Goal: Task Accomplishment & Management: Use online tool/utility

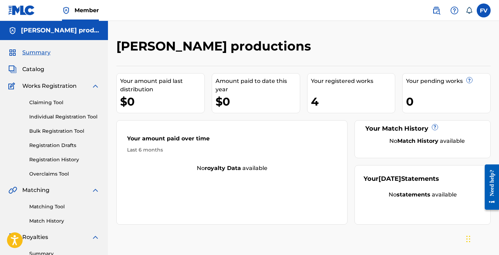
click at [52, 103] on link "Claiming Tool" at bounding box center [64, 102] width 70 height 7
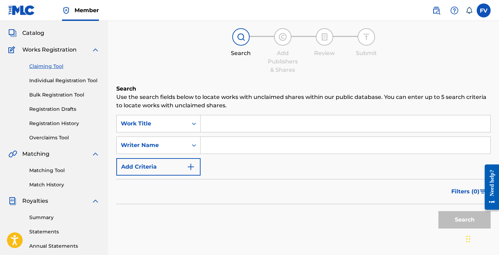
scroll to position [37, 0]
click at [224, 124] on input "Search Form" at bounding box center [346, 123] width 290 height 17
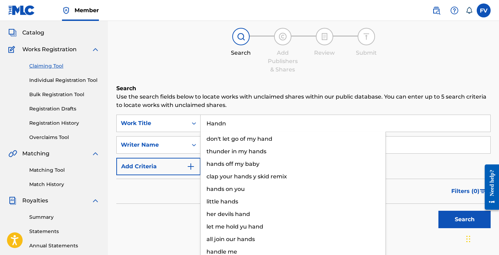
type input "Handn"
